Goal: Transaction & Acquisition: Purchase product/service

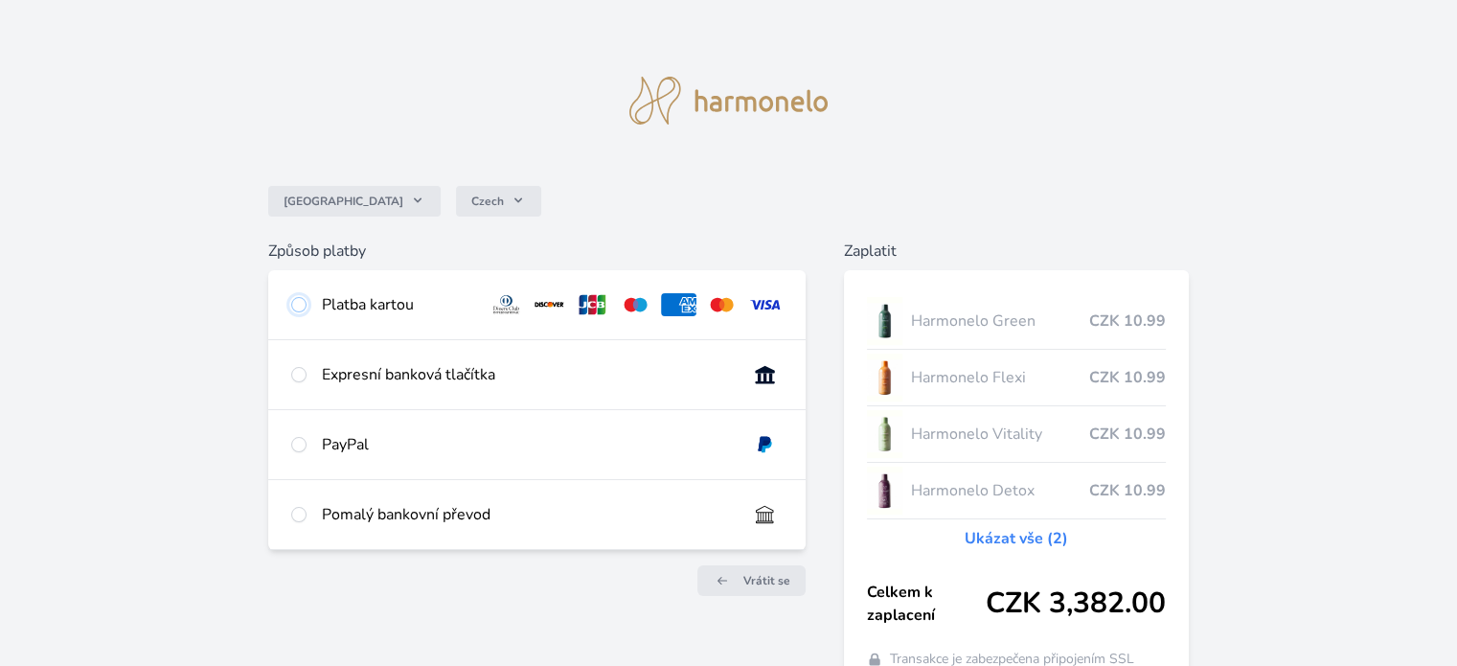
click at [295, 303] on input "radio" at bounding box center [298, 304] width 15 height 15
radio input "true"
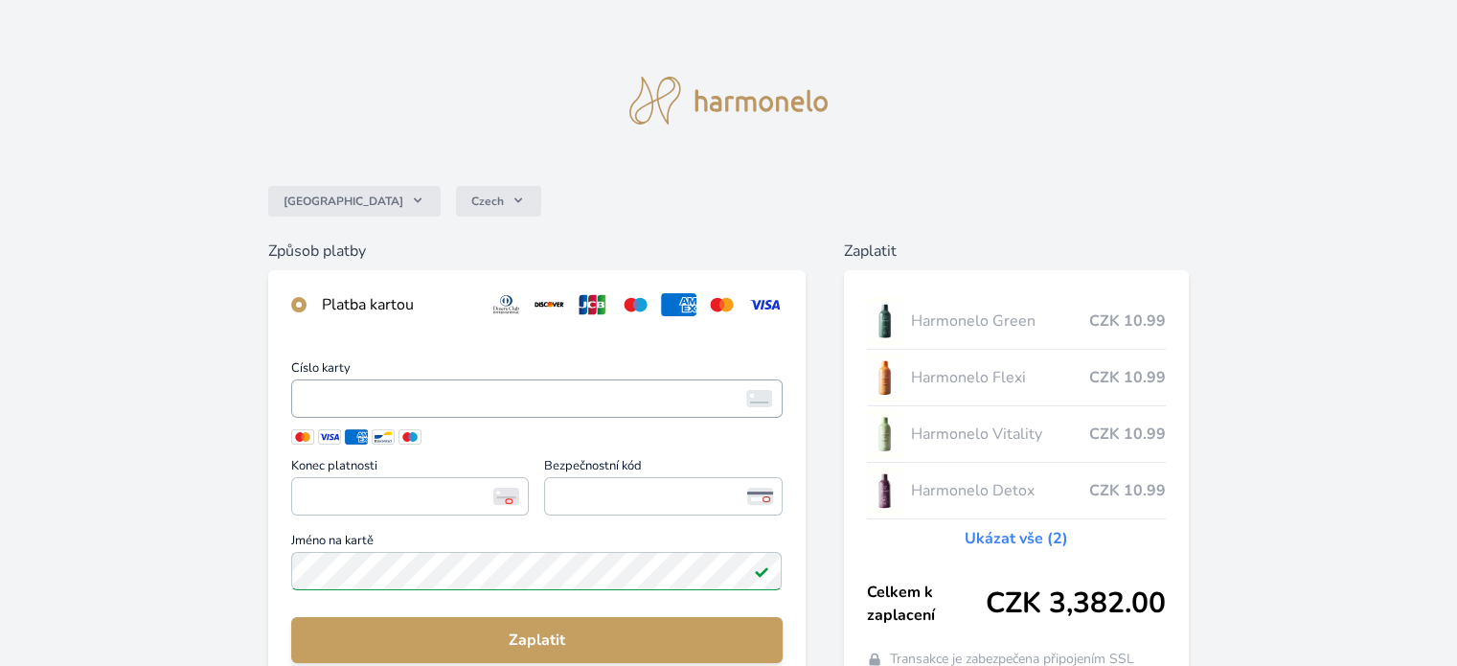
click at [299, 389] on span "<p>Your browser does not support iframes.</p>" at bounding box center [536, 398] width 490 height 38
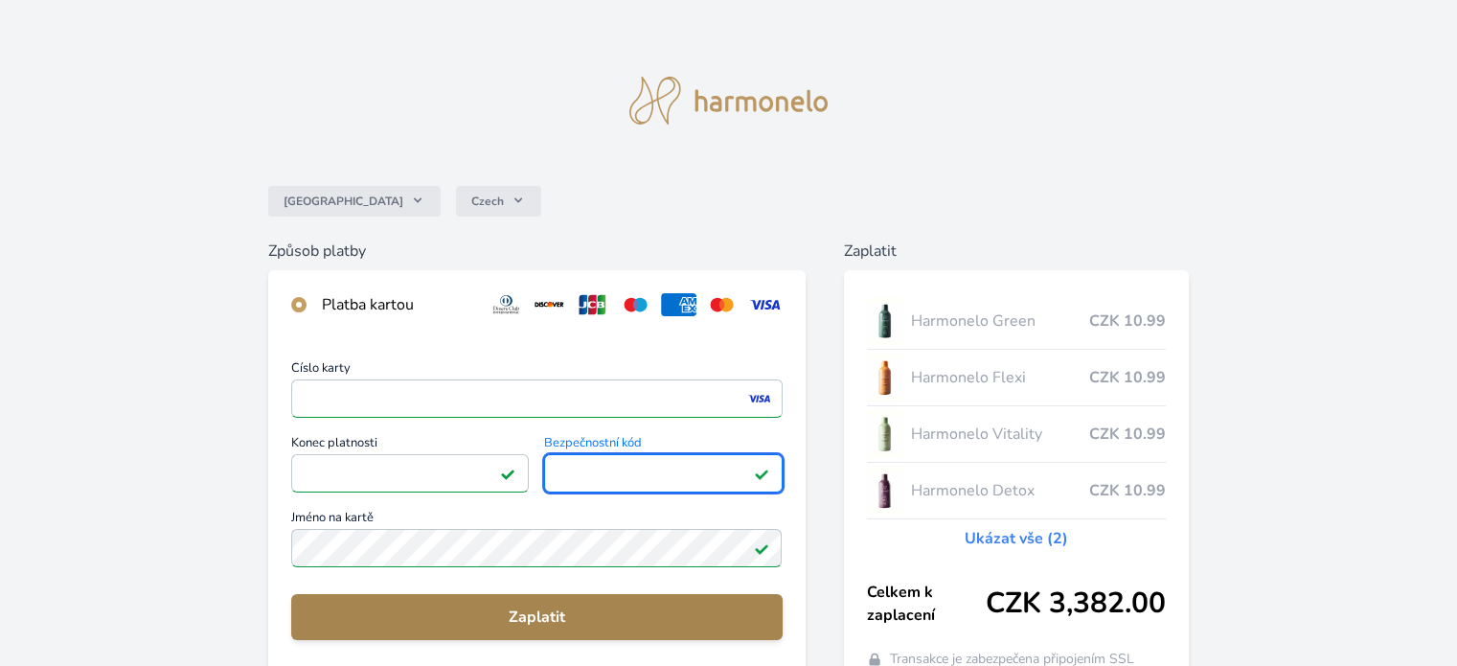
click at [533, 612] on span "Zaplatit" at bounding box center [537, 616] width 460 height 23
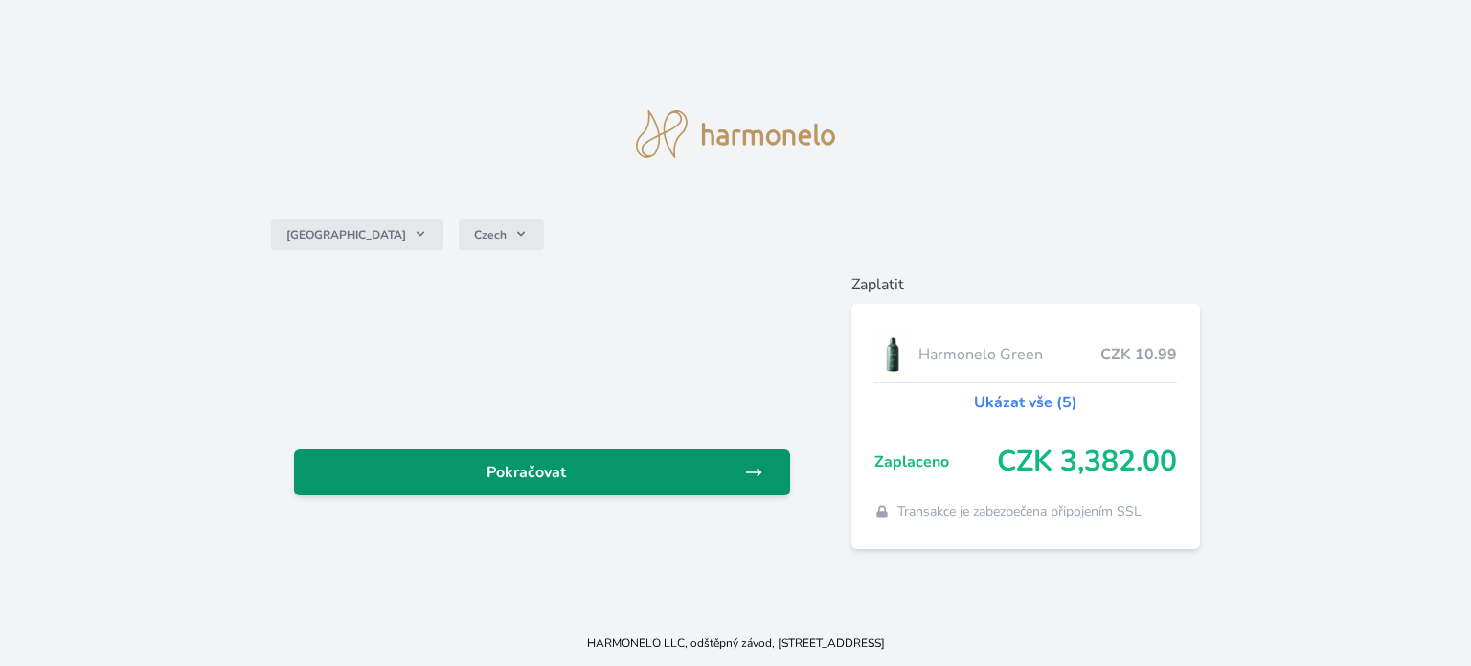
click at [537, 467] on span "Pokračovat" at bounding box center [526, 472] width 435 height 23
